Goal: Task Accomplishment & Management: Manage account settings

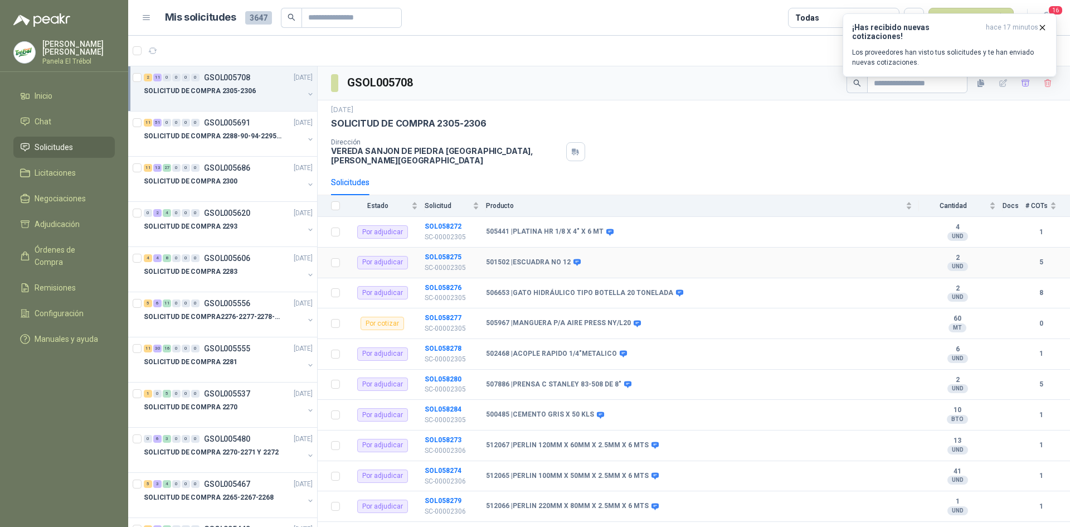
scroll to position [4, 0]
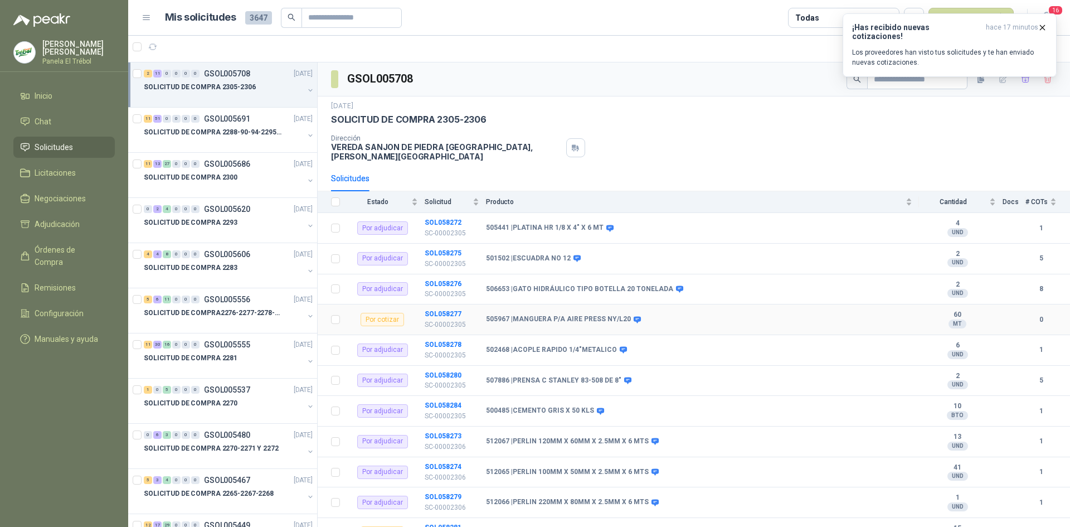
click at [526, 315] on b "505967 | MANGUERA P/A AIRE PRESS [GEOGRAPHIC_DATA]/L20" at bounding box center [558, 319] width 145 height 9
click at [384, 314] on div "Por cotizar" at bounding box center [382, 319] width 43 height 13
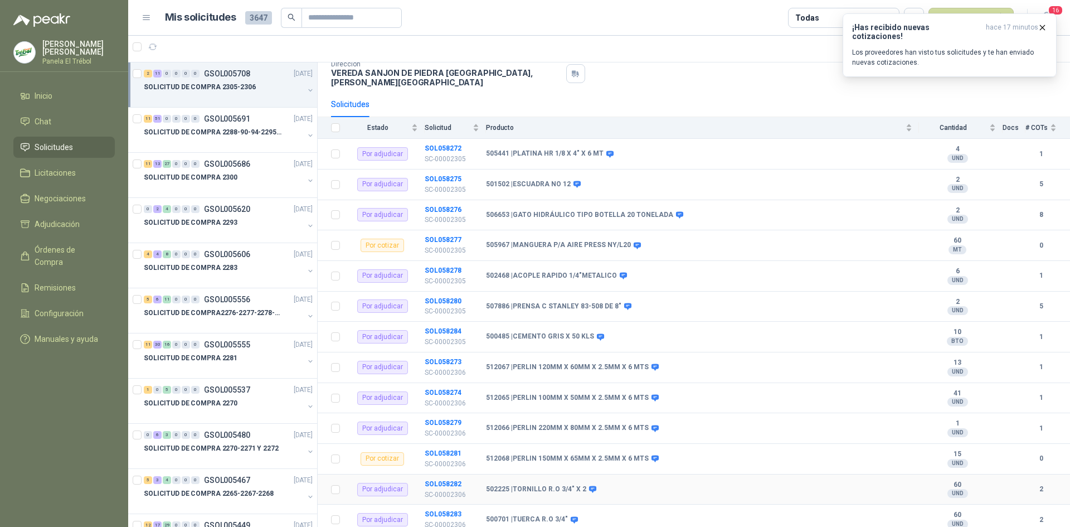
scroll to position [94, 0]
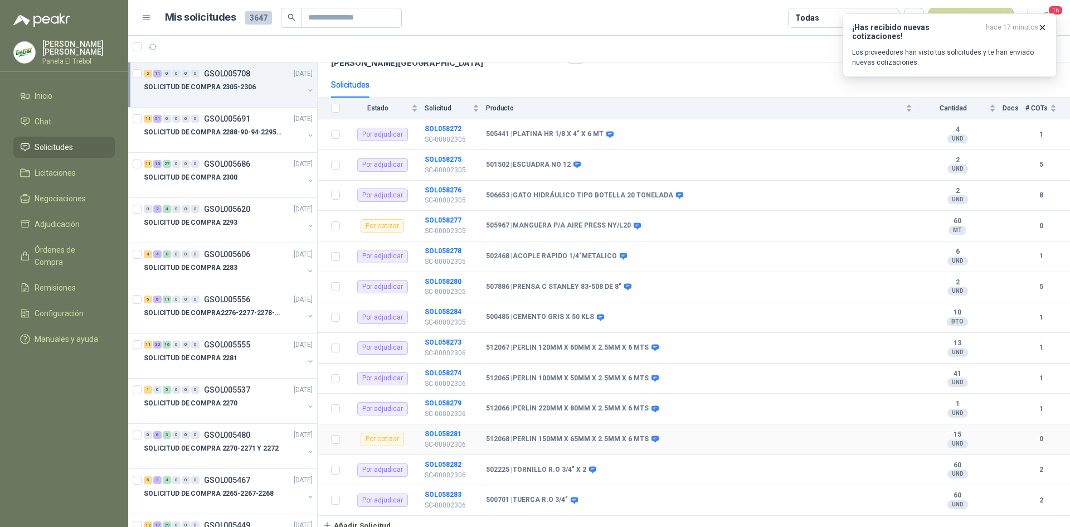
click at [543, 435] on b "512068 | [PERSON_NAME] 150MM X 65MM X 2.5MM X 6 MTS" at bounding box center [567, 439] width 163 height 9
click at [583, 435] on b "512068 | [PERSON_NAME] 150MM X 65MM X 2.5MM X 6 MTS" at bounding box center [567, 439] width 163 height 9
click at [306, 92] on button "button" at bounding box center [310, 90] width 9 height 9
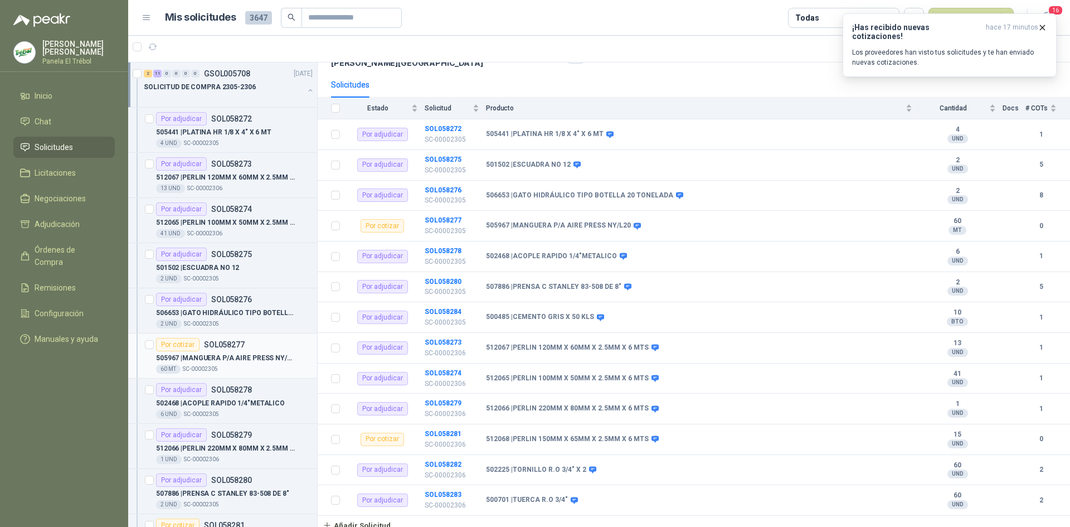
click at [219, 351] on div "505967 | MANGUERA P/A AIRE PRESS [GEOGRAPHIC_DATA]/L20" at bounding box center [234, 357] width 157 height 13
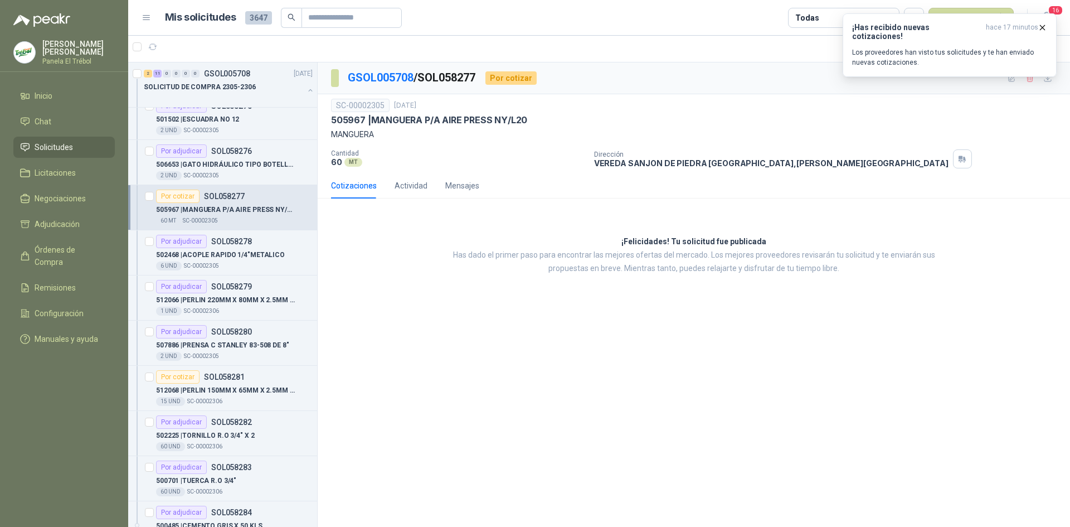
scroll to position [149, 0]
click at [210, 380] on p "SOL058281" at bounding box center [224, 376] width 41 height 8
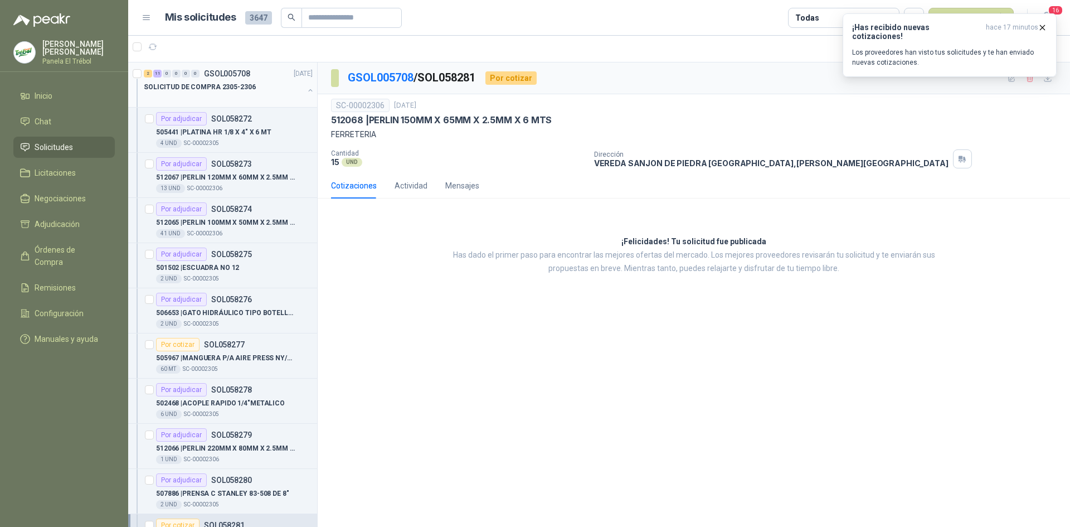
click at [306, 94] on button "button" at bounding box center [310, 90] width 9 height 9
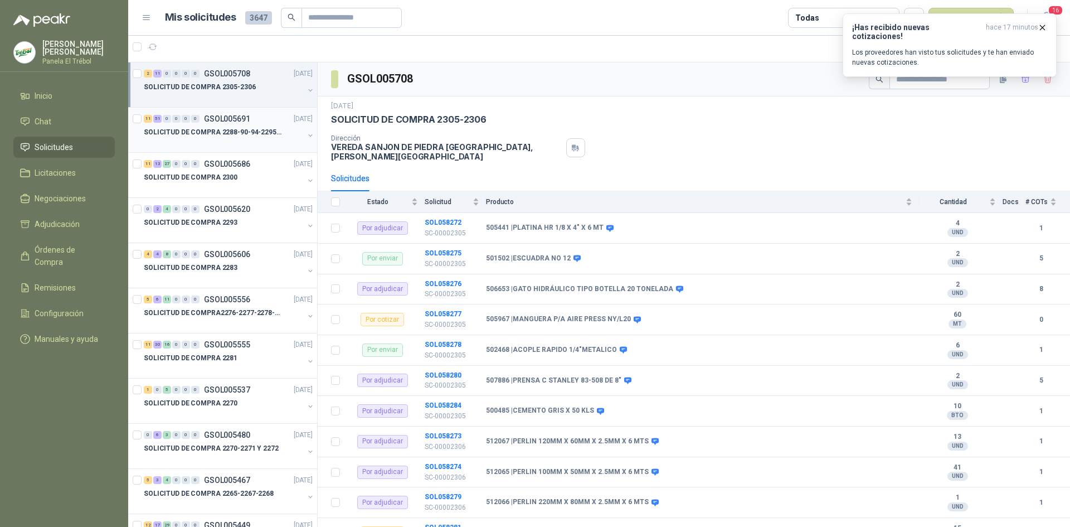
click at [295, 136] on div "SOLICITUD DE COMPRA 2288-90-94-2295-96-2301-02-04" at bounding box center [229, 136] width 171 height 22
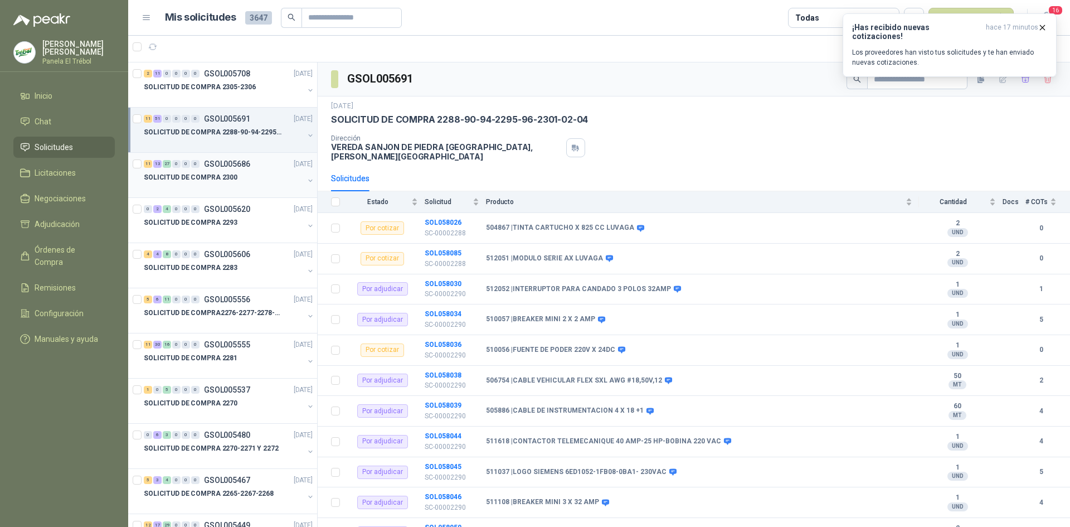
click at [293, 182] on div "SOLICITUD DE COMPRA 2300" at bounding box center [224, 177] width 160 height 13
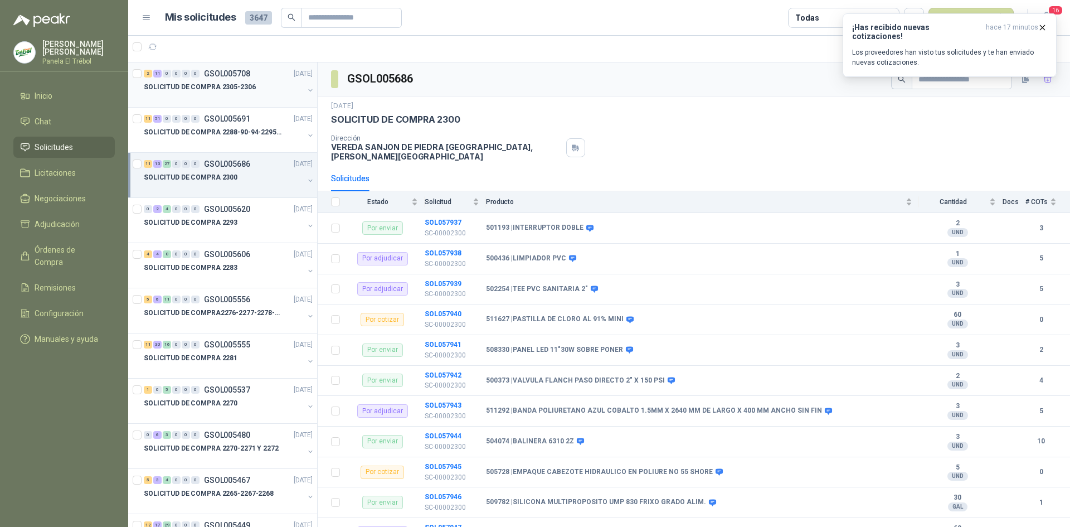
click at [292, 94] on div at bounding box center [224, 98] width 160 height 9
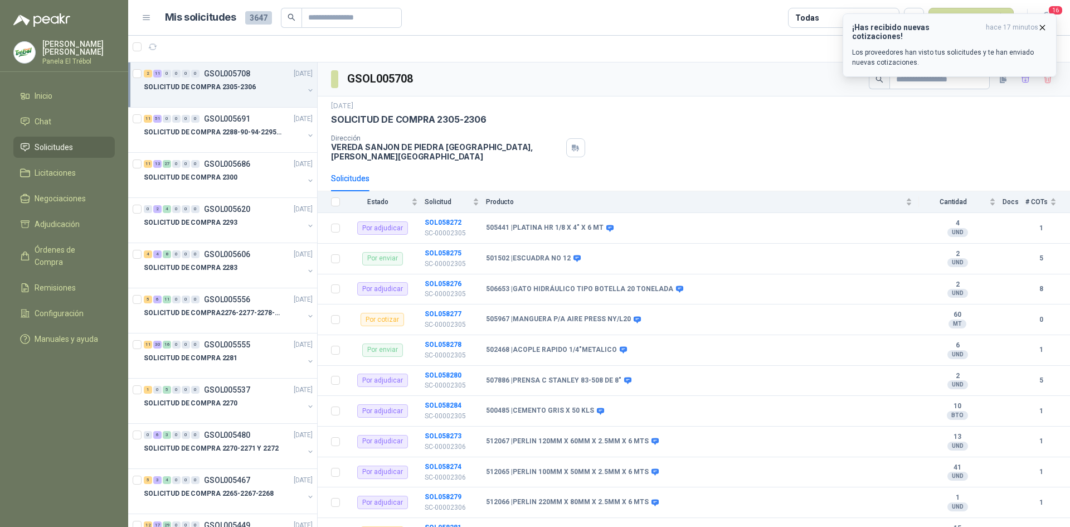
click at [1045, 25] on icon "button" at bounding box center [1042, 27] width 9 height 9
